Goal: Task Accomplishment & Management: Use online tool/utility

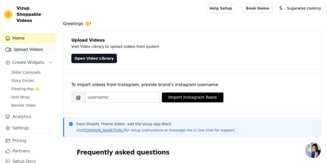
click at [31, 44] on link "Upload Videos" at bounding box center [28, 49] width 53 height 10
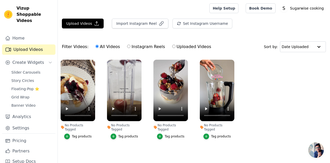
click at [270, 112] on ul "No Products Tagged Tag products No Products Tagged Tag products No Products Tag…" at bounding box center [194, 105] width 273 height 96
click at [187, 59] on icon "button" at bounding box center [187, 61] width 4 height 4
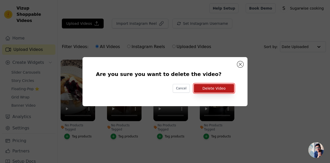
click at [210, 89] on button "Delete Video" at bounding box center [214, 88] width 40 height 9
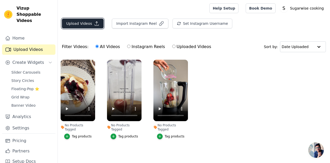
click at [82, 22] on button "Upload Videos" at bounding box center [83, 24] width 42 height 10
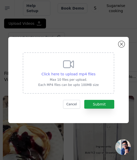
click at [55, 74] on span "Click here to upload mp4 files" at bounding box center [69, 74] width 54 height 4
click at [95, 71] on input "Click here to upload mp4 files Max 10 files per upload. Each MP4 files can be u…" at bounding box center [95, 71] width 0 height 0
type input "C:\fakepath\Untitled design_013312.mp4"
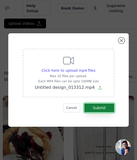
click at [97, 107] on button "Submit" at bounding box center [99, 108] width 30 height 9
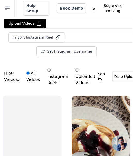
scroll to position [0, 8]
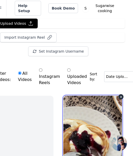
drag, startPoint x: 95, startPoint y: 114, endPoint x: 94, endPoint y: 118, distance: 4.6
click at [94, 118] on video at bounding box center [92, 148] width 59 height 104
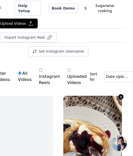
click at [119, 96] on icon "button" at bounding box center [121, 97] width 4 height 4
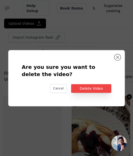
scroll to position [0, 0]
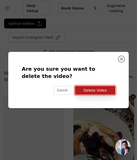
click at [102, 89] on button "Delete Video" at bounding box center [95, 90] width 40 height 9
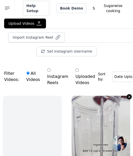
click at [127, 95] on icon "button" at bounding box center [129, 97] width 4 height 4
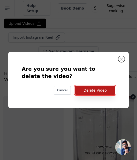
click at [99, 93] on button "Delete Video" at bounding box center [95, 90] width 40 height 9
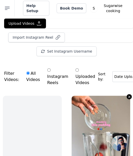
click at [127, 95] on icon "button" at bounding box center [129, 97] width 4 height 4
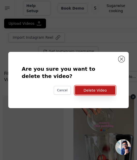
click at [99, 89] on button "Delete Video" at bounding box center [95, 90] width 40 height 9
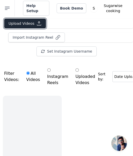
click at [24, 20] on button "Upload Videos" at bounding box center [25, 24] width 42 height 10
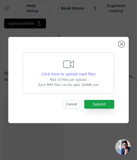
click at [67, 74] on span "Click here to upload mp4 files" at bounding box center [69, 74] width 54 height 4
click at [95, 71] on input "Click here to upload mp4 files Max 10 files per upload. Each MP4 files can be u…" at bounding box center [95, 71] width 0 height 0
type input "C:\fakepath\petal_20250823_150052.mp4"
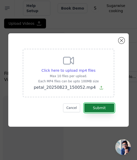
click at [104, 107] on button "Submit" at bounding box center [99, 108] width 30 height 9
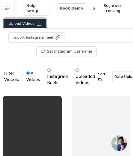
click at [26, 23] on button "Upload Videos" at bounding box center [25, 24] width 42 height 10
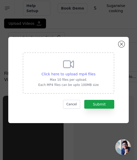
click at [74, 74] on span "Click here to upload mp4 files" at bounding box center [69, 74] width 54 height 4
click at [95, 71] on input "Click here to upload mp4 files Max 10 files per upload. Each MP4 files can be u…" at bounding box center [95, 71] width 0 height 0
type input "C:\fakepath\60fe176975c21ba9b7a3646433d34f09.mp4"
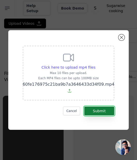
click at [102, 110] on button "Submit" at bounding box center [99, 111] width 30 height 9
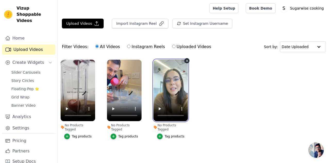
drag, startPoint x: 173, startPoint y: 94, endPoint x: 165, endPoint y: 95, distance: 8.4
click at [165, 95] on video at bounding box center [171, 90] width 35 height 61
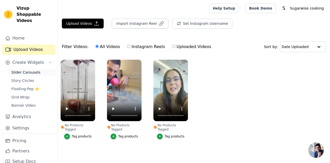
click at [32, 70] on span "Slider Carousels" at bounding box center [25, 72] width 29 height 5
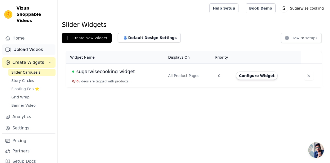
click at [25, 44] on link "Upload Videos" at bounding box center [28, 49] width 53 height 10
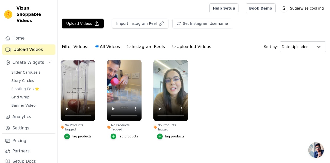
click at [172, 134] on div "Tag products" at bounding box center [175, 136] width 20 height 4
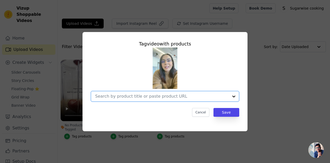
click at [226, 96] on input "No Products Tagged Tag video with products Option undefined, selected. Select i…" at bounding box center [162, 96] width 134 height 5
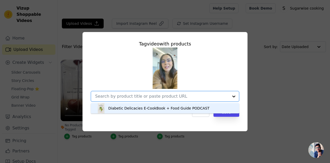
click at [178, 109] on div "Diabetic Delicacies E-CookBook + Food Guide PODCAST" at bounding box center [158, 108] width 101 height 5
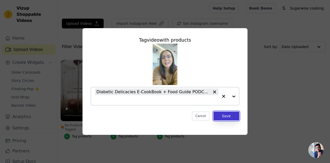
click at [226, 119] on button "Save" at bounding box center [227, 116] width 26 height 9
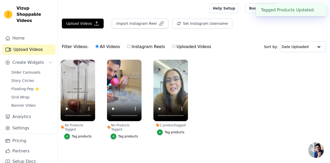
click at [119, 133] on button "Tag products" at bounding box center [125, 136] width 28 height 6
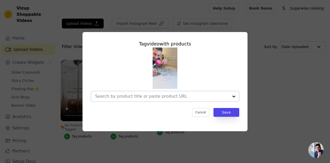
click at [221, 93] on div at bounding box center [162, 96] width 134 height 10
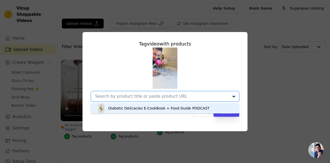
click at [121, 107] on div "Diabetic Delicacies E-CookBook + Food Guide PODCAST" at bounding box center [158, 108] width 101 height 5
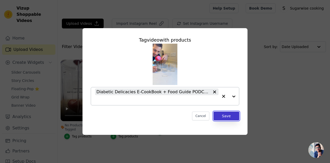
click at [221, 116] on button "Save" at bounding box center [227, 116] width 26 height 9
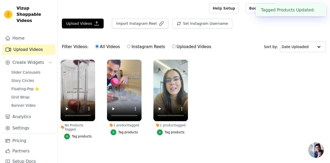
click at [74, 134] on div "Tag products" at bounding box center [82, 136] width 20 height 4
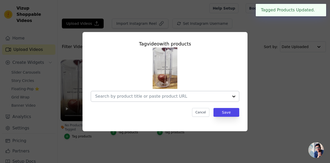
click at [229, 94] on div at bounding box center [234, 96] width 10 height 10
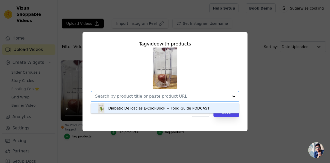
click at [216, 106] on div "Diabetic Delicacies E-CookBook + Food Guide PODCAST" at bounding box center [165, 108] width 138 height 10
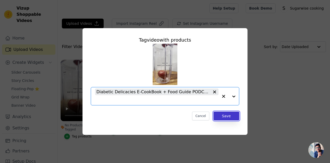
click at [230, 118] on button "Save" at bounding box center [227, 116] width 26 height 9
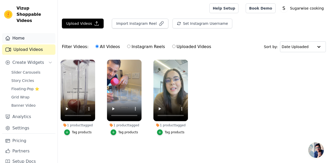
click at [14, 33] on link "Home" at bounding box center [28, 38] width 53 height 10
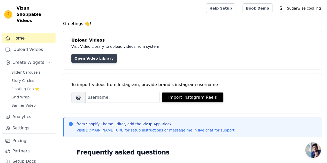
click at [90, 58] on link "Open Video Library" at bounding box center [93, 58] width 45 height 9
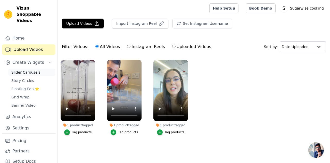
click at [27, 70] on span "Slider Carousels" at bounding box center [25, 72] width 29 height 5
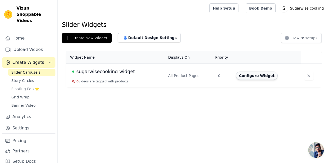
click at [255, 77] on button "Configure Widget" at bounding box center [257, 75] width 42 height 8
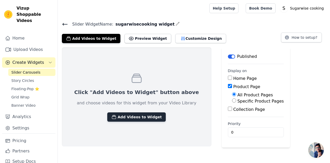
click at [117, 115] on button "Add Videos to Widget" at bounding box center [136, 116] width 59 height 9
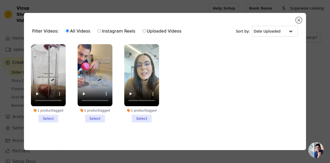
click at [50, 118] on li "1 product tagged Select" at bounding box center [48, 83] width 35 height 78
click at [0, 0] on input "1 product tagged Select" at bounding box center [0, 0] width 0 height 0
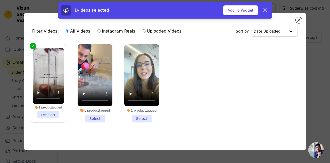
click at [98, 117] on li "1 product tagged Select" at bounding box center [95, 83] width 35 height 78
click at [0, 0] on input "1 product tagged Select" at bounding box center [0, 0] width 0 height 0
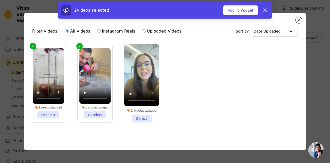
click at [144, 118] on li "1 product tagged Select" at bounding box center [141, 83] width 35 height 78
click at [0, 0] on input "1 product tagged Select" at bounding box center [0, 0] width 0 height 0
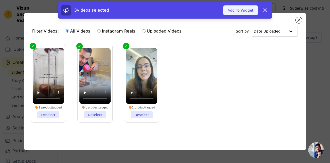
click at [242, 10] on button "Add To Widget" at bounding box center [241, 10] width 35 height 10
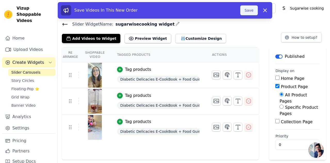
click at [246, 9] on button "Save" at bounding box center [250, 10] width 18 height 10
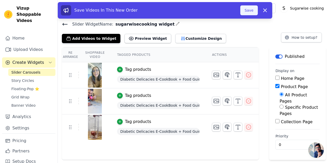
click at [249, 10] on button "Save" at bounding box center [250, 10] width 18 height 10
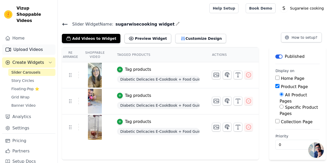
click at [29, 44] on link "Upload Videos" at bounding box center [28, 49] width 53 height 10
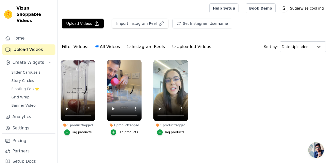
click at [79, 124] on div "1 product tagged" at bounding box center [78, 125] width 35 height 4
click at [78, 130] on div "Tag products" at bounding box center [82, 132] width 20 height 4
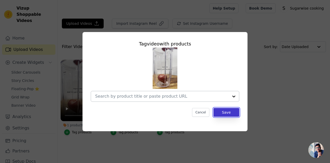
click at [224, 112] on button "Save" at bounding box center [227, 112] width 26 height 9
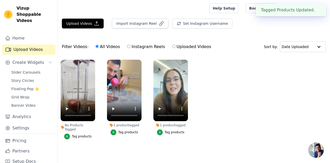
click at [121, 131] on div "Tag products" at bounding box center [128, 132] width 20 height 4
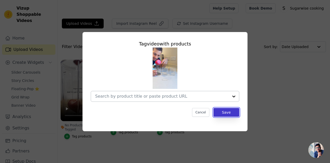
click at [223, 110] on button "Save" at bounding box center [227, 112] width 26 height 9
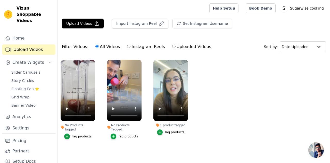
click at [169, 132] on div "Tag products" at bounding box center [175, 132] width 20 height 4
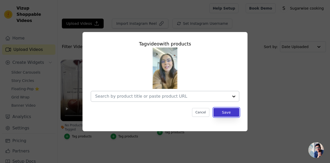
click at [224, 113] on button "Save" at bounding box center [227, 112] width 26 height 9
